Goal: Information Seeking & Learning: Learn about a topic

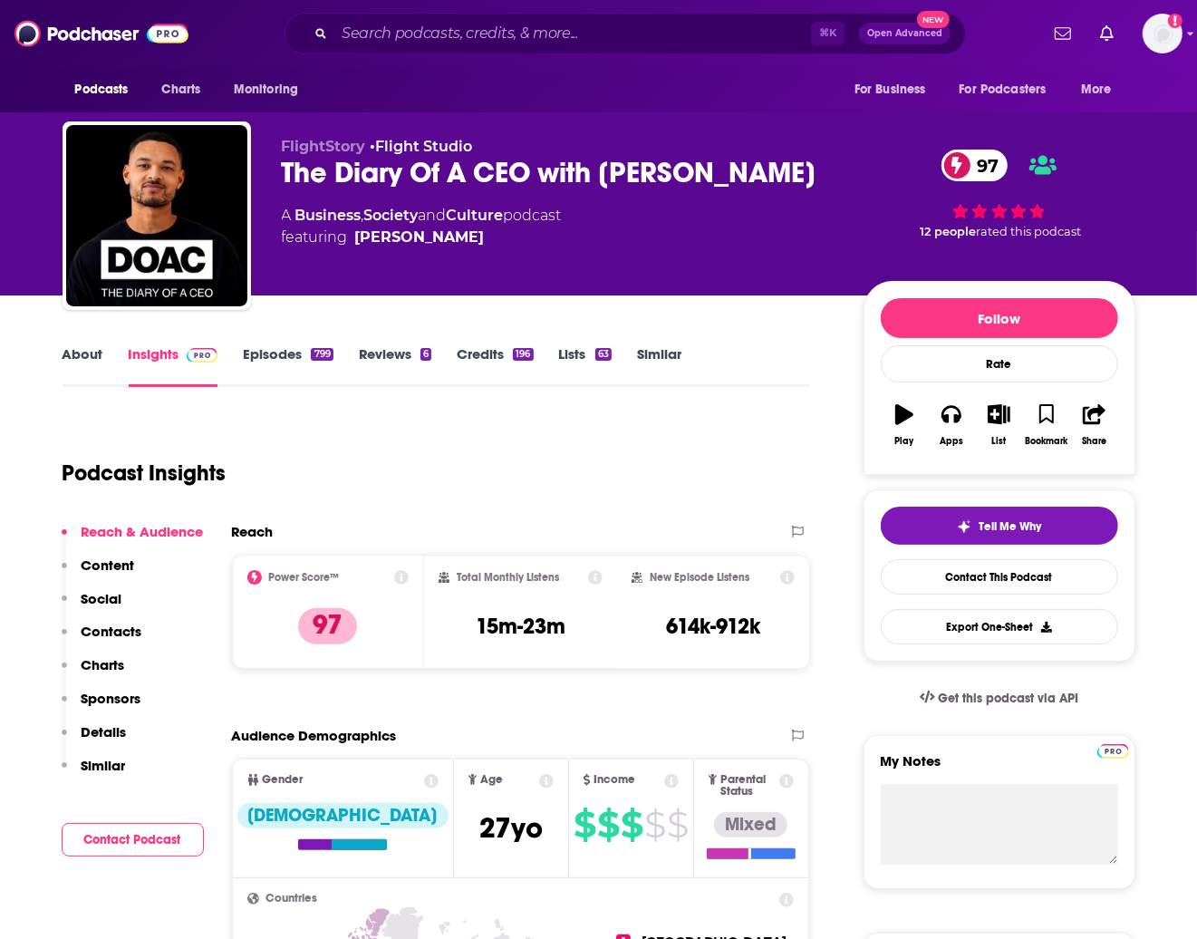
click at [482, 217] on link "Culture" at bounding box center [475, 215] width 57 height 17
